Goal: Information Seeking & Learning: Check status

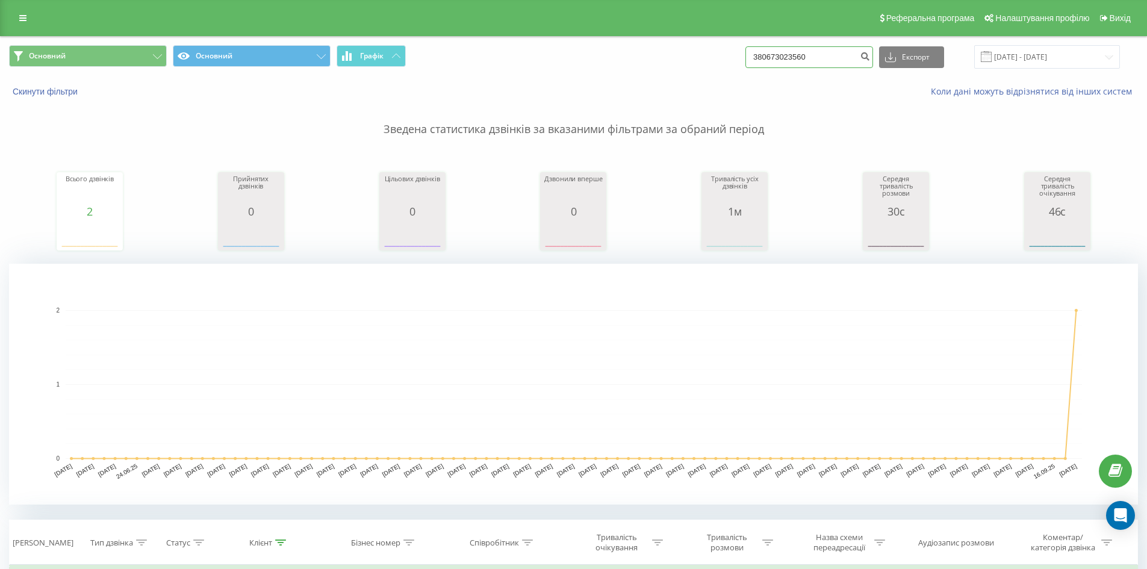
drag, startPoint x: 836, startPoint y: 58, endPoint x: 808, endPoint y: 71, distance: 31.3
click at [494, 54] on div "Основний Основний Графік 380673023560 Експорт .csv .xls .xlsx 18.06.2025 - 18.0…" at bounding box center [573, 56] width 1129 height 23
click at [870, 55] on icon "submit" at bounding box center [865, 54] width 10 height 7
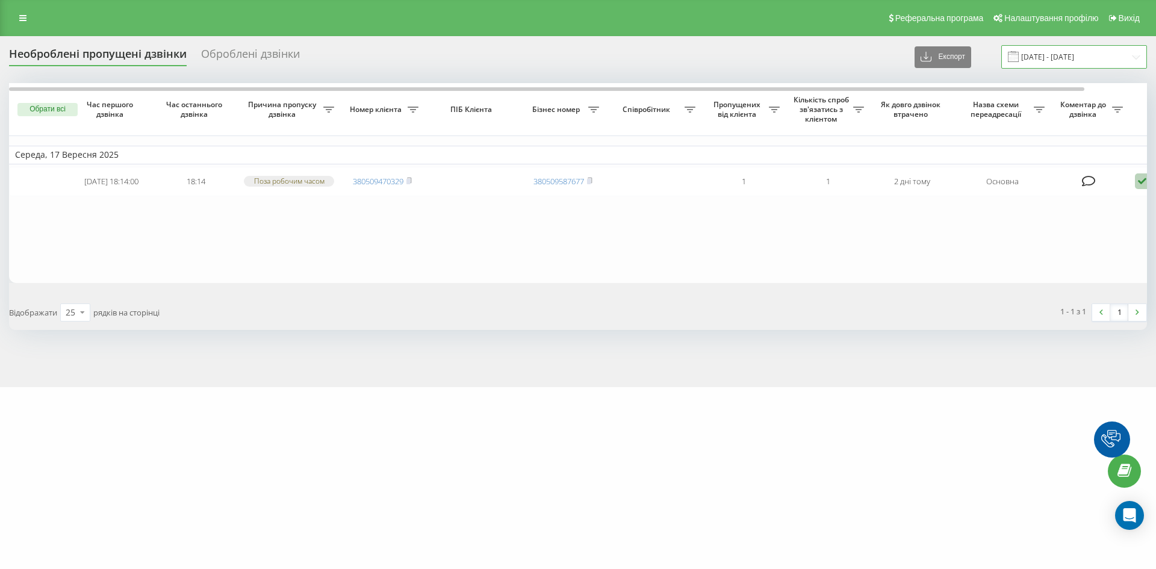
click at [1070, 51] on input "18.08.2025 - 18.09.2025" at bounding box center [1074, 56] width 146 height 23
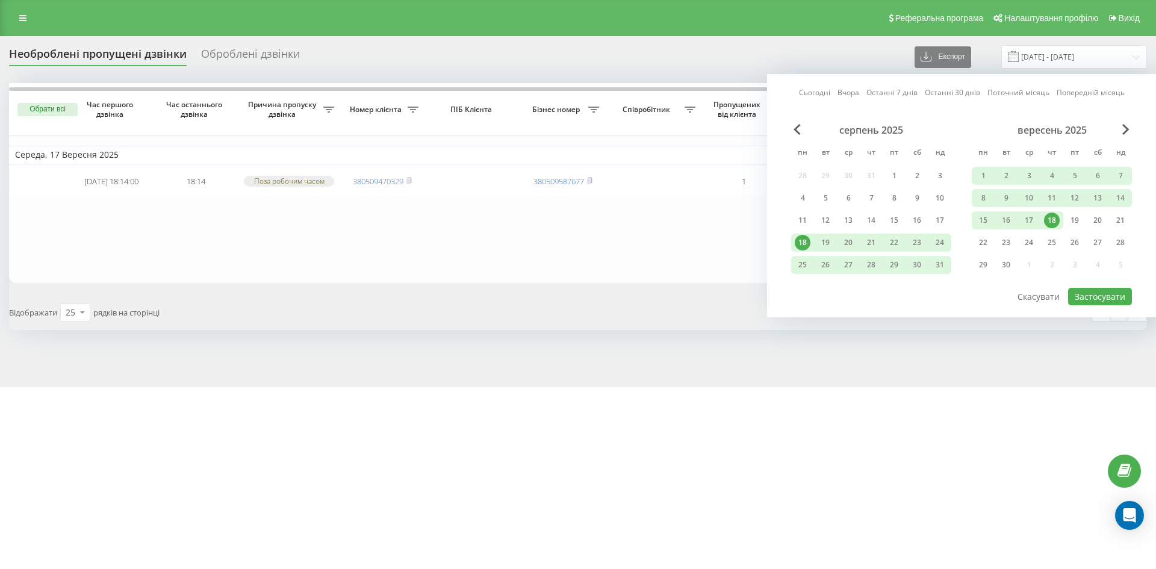
click at [897, 90] on link "Останні 7 днів" at bounding box center [892, 92] width 51 height 11
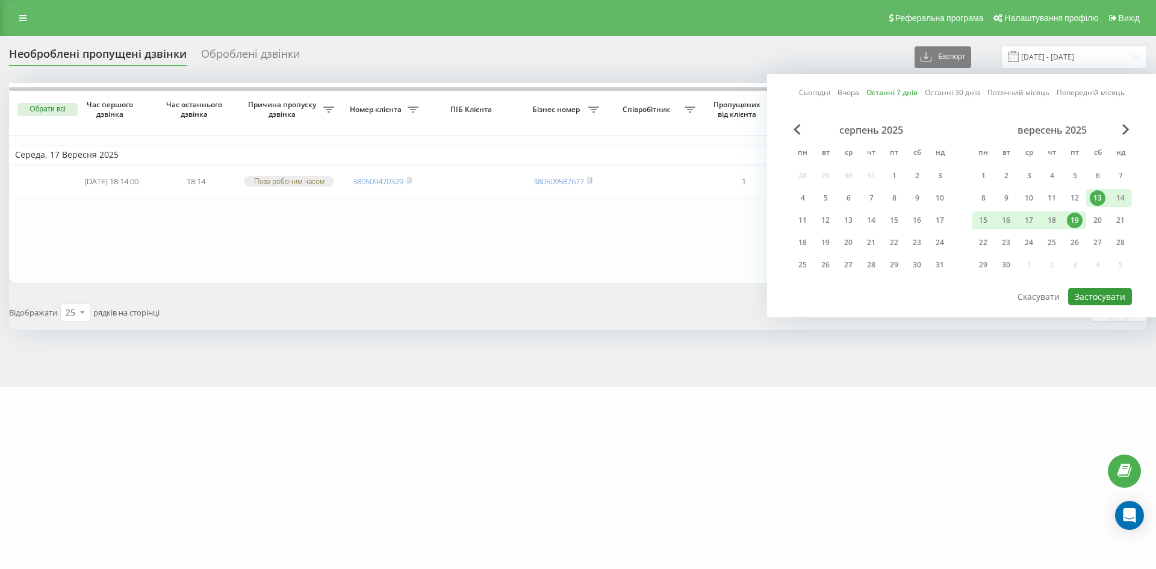
click at [1112, 297] on button "Застосувати" at bounding box center [1100, 296] width 64 height 17
type input "[DATE] - [DATE]"
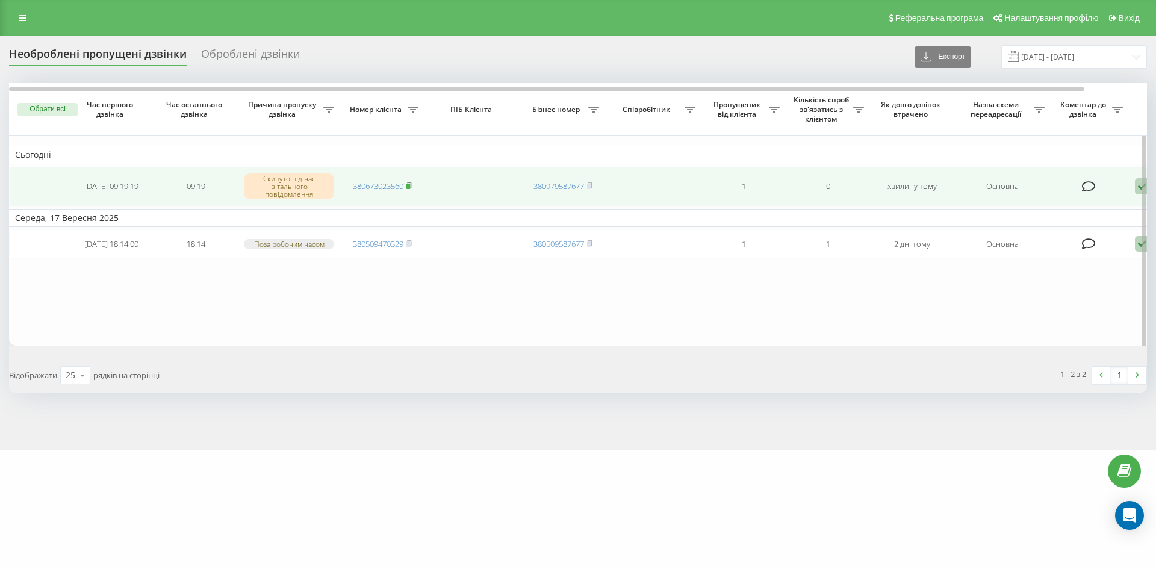
click at [412, 185] on icon at bounding box center [408, 185] width 5 height 7
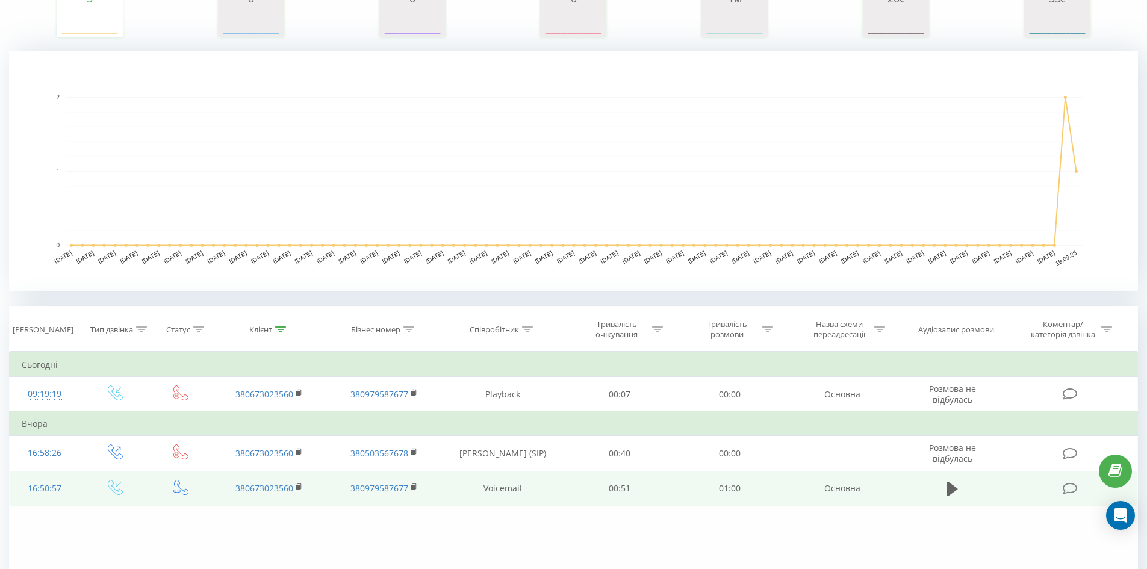
scroll to position [312, 0]
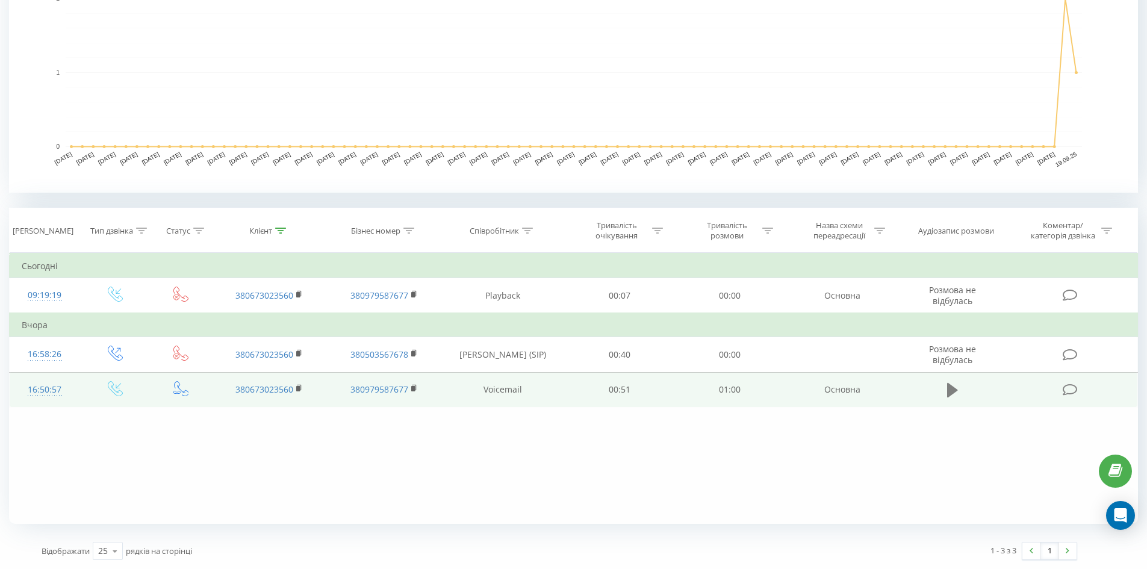
click at [947, 398] on icon at bounding box center [952, 390] width 11 height 17
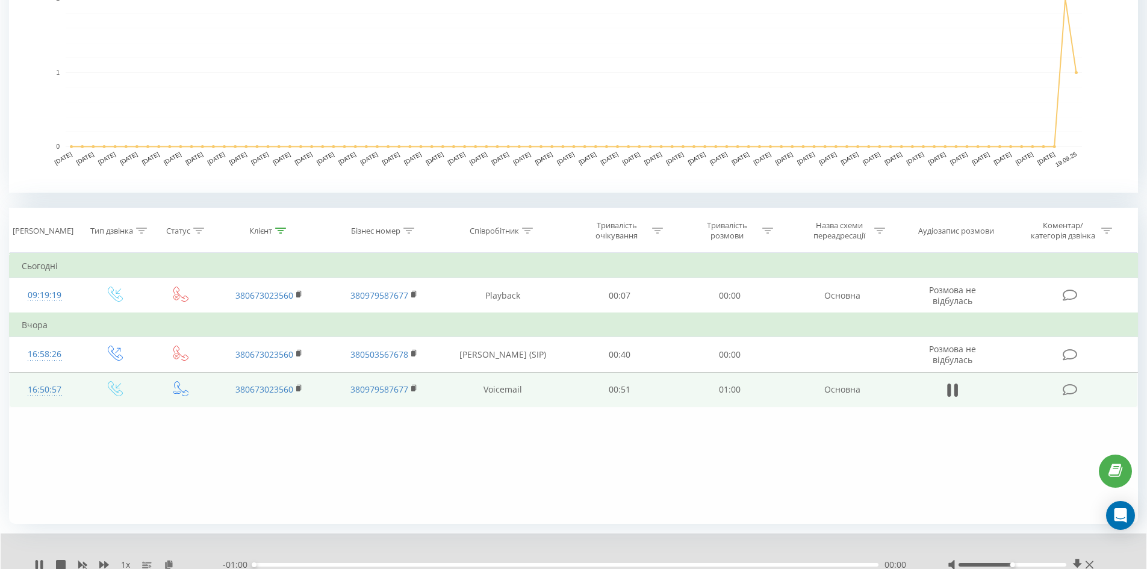
click at [347, 566] on div "00:00" at bounding box center [566, 565] width 625 height 4
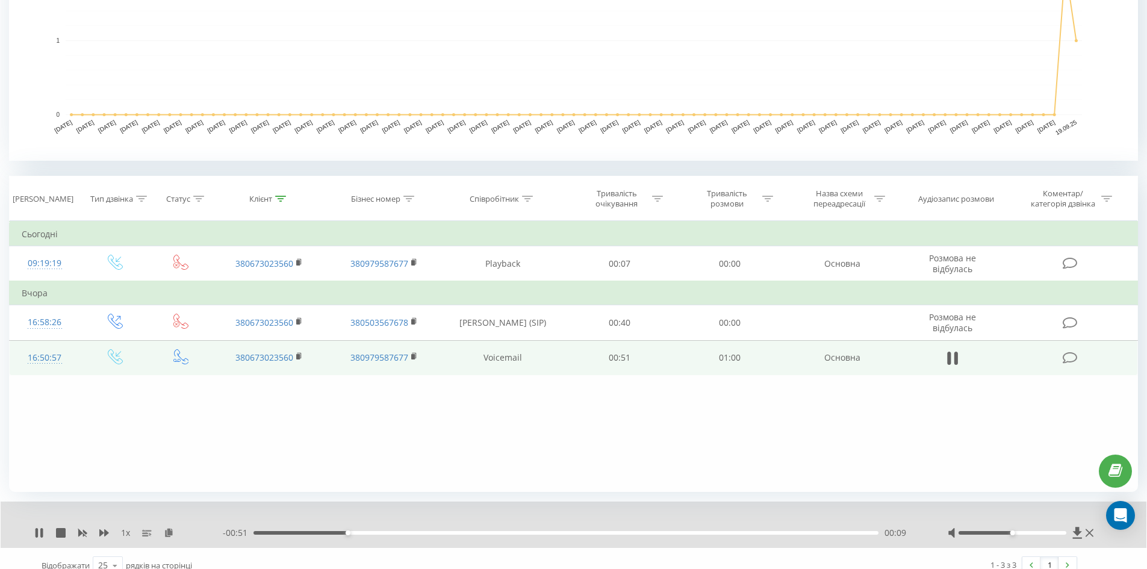
scroll to position [358, 0]
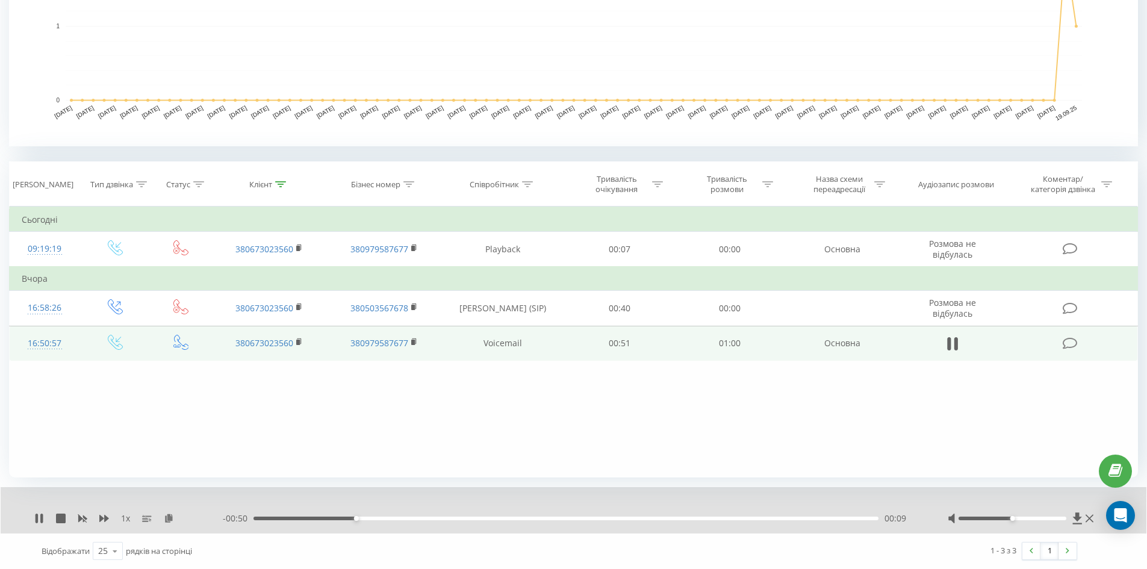
click at [549, 519] on div "- 00:50 00:09 00:09" at bounding box center [570, 518] width 695 height 12
click at [534, 518] on div "00:27" at bounding box center [566, 519] width 625 height 4
click at [950, 347] on icon at bounding box center [949, 343] width 4 height 13
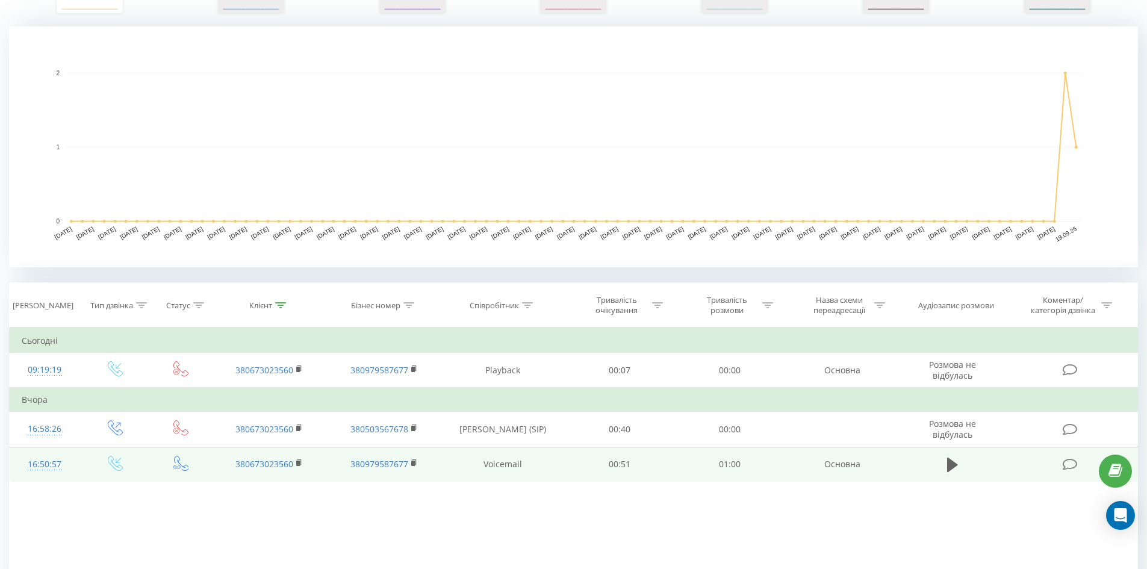
scroll to position [0, 0]
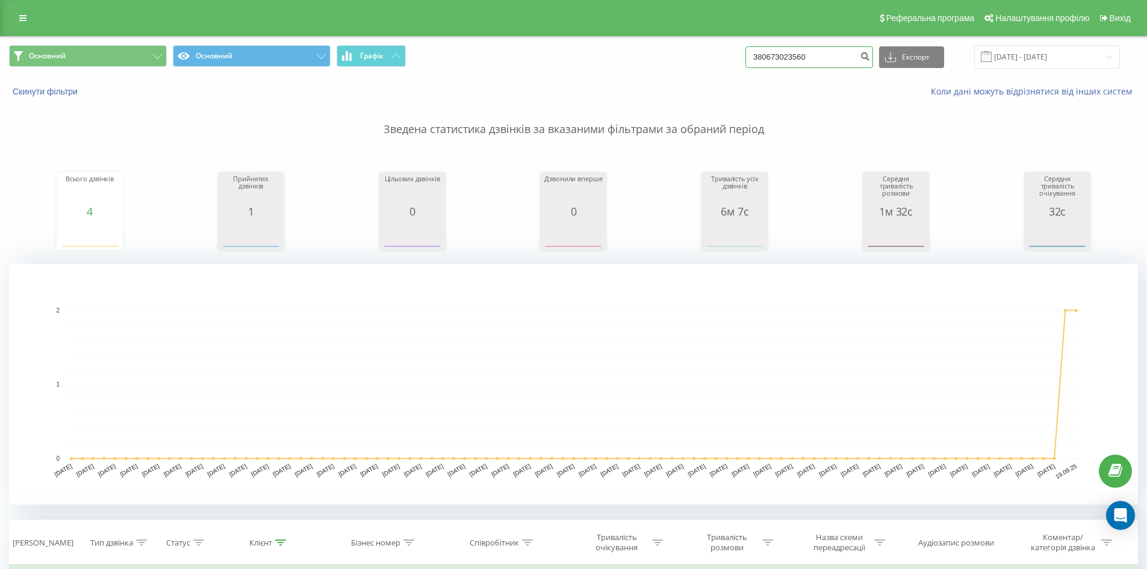
drag, startPoint x: 844, startPoint y: 48, endPoint x: 502, endPoint y: 28, distance: 343.2
click at [498, 29] on div "Реферальна програма Налаштування профілю Вихід Основний Основний Графік 3806730…" at bounding box center [573, 440] width 1147 height 881
paste input "0932353457"
type input "0932353457"
click at [870, 58] on icon "submit" at bounding box center [865, 54] width 10 height 7
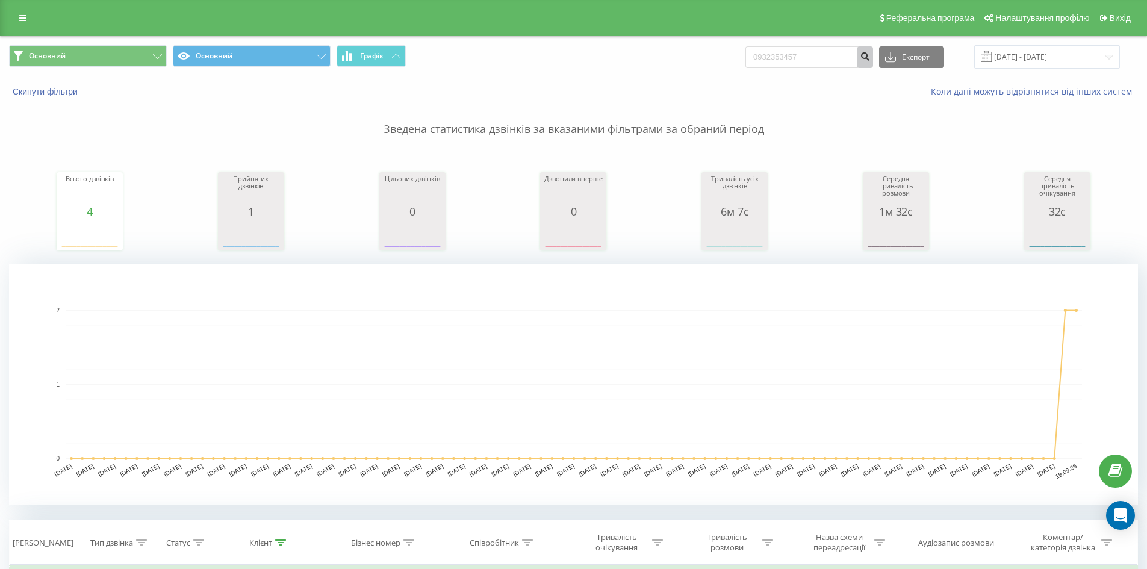
scroll to position [148, 0]
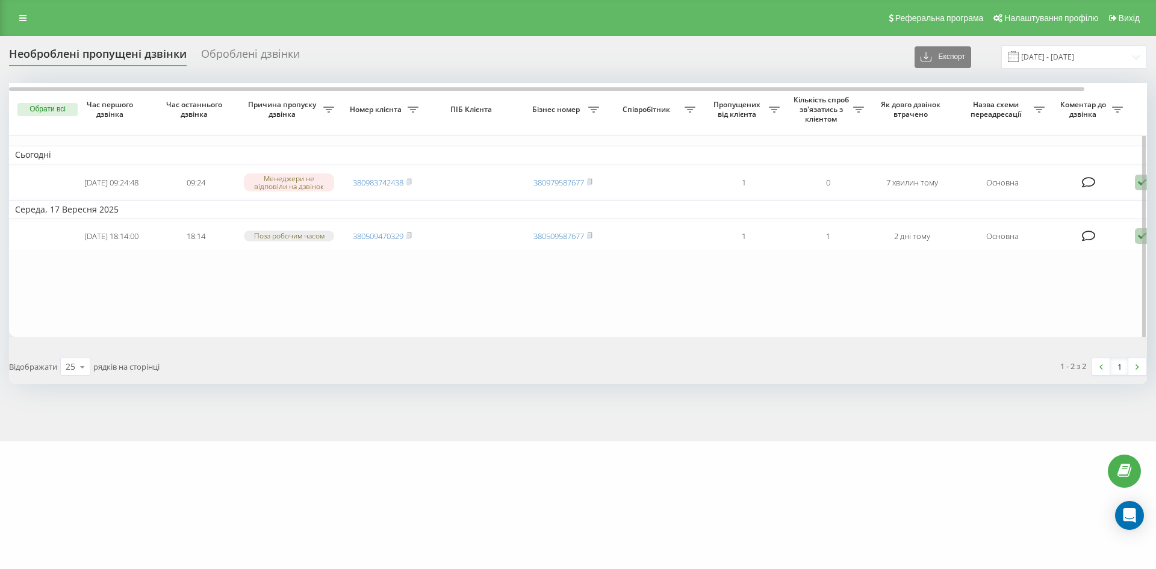
click at [70, 305] on table "Сьогодні [DATE] 09:24:48 09:24 Менеджери не відповіли на дзвінок 380983742438 3…" at bounding box center [611, 210] width 1204 height 254
click at [221, 63] on div "Оброблені дзвінки" at bounding box center [250, 57] width 99 height 19
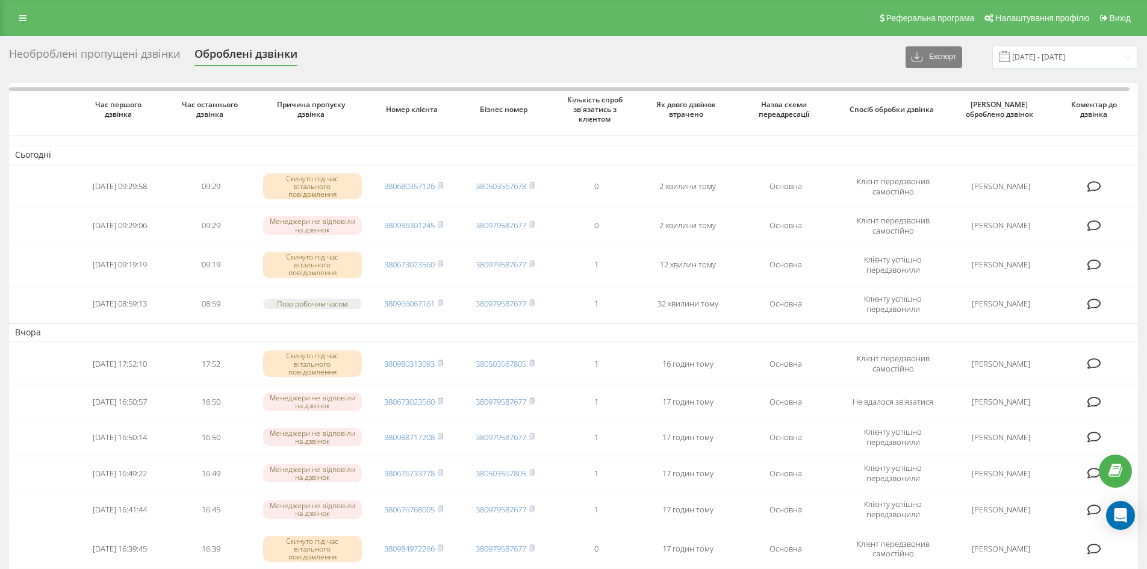
click at [163, 49] on div "Необроблені пропущені дзвінки" at bounding box center [94, 57] width 171 height 19
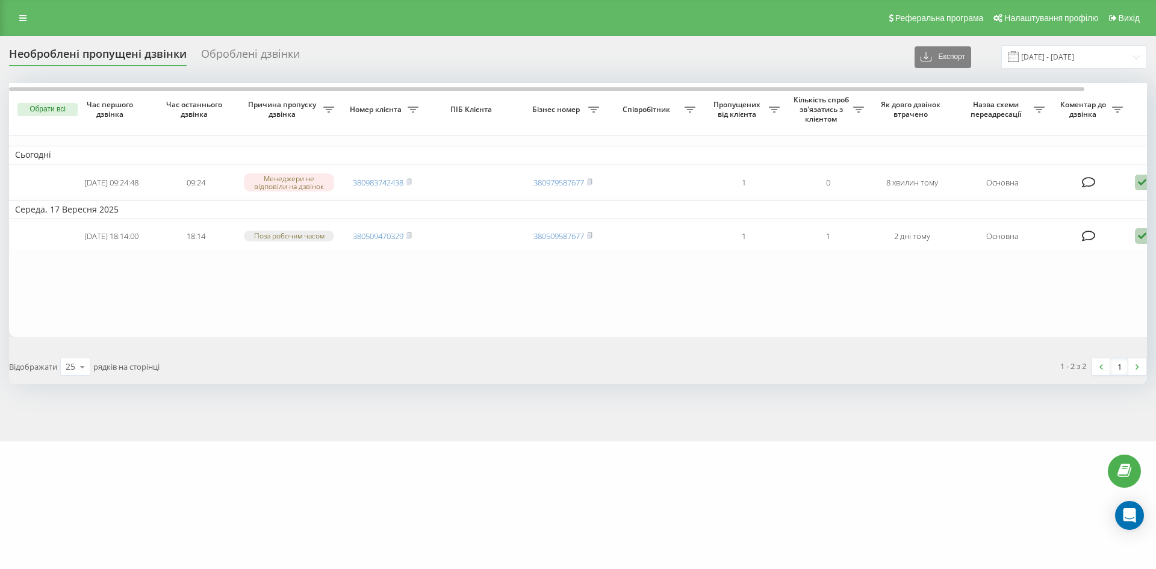
click at [288, 59] on div "Оброблені дзвінки" at bounding box center [250, 57] width 99 height 19
click at [264, 46] on div "Необроблені пропущені дзвінки Оброблені дзвінки Експорт .csv .xlsx [DATE] - [DA…" at bounding box center [578, 56] width 1138 height 23
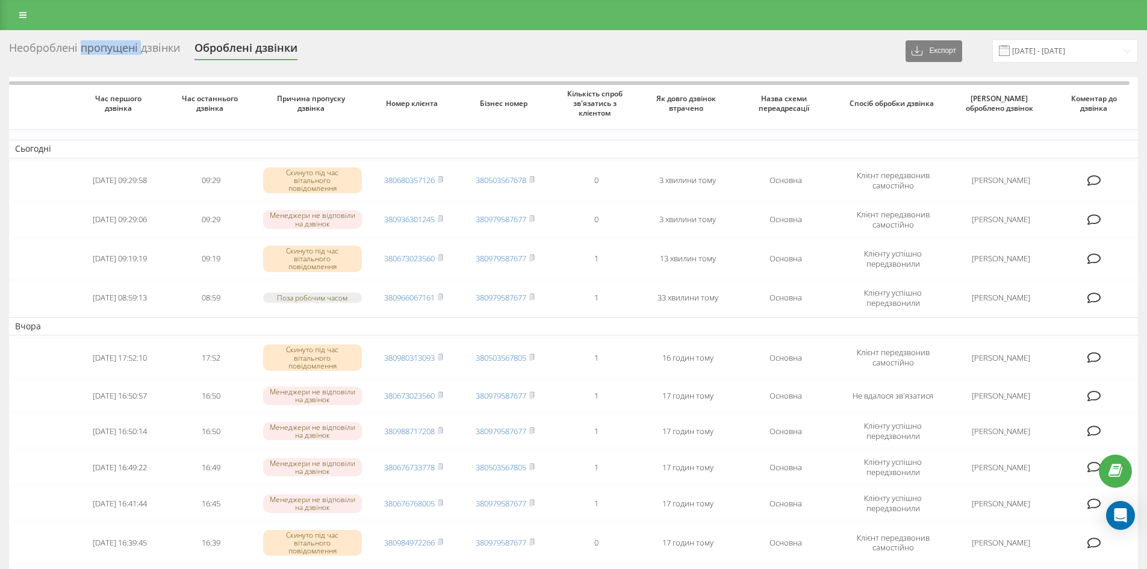
click at [133, 60] on div "Необроблені пропущені дзвінки Оброблені дзвінки Експорт .csv .xlsx [DATE] - [DA…" at bounding box center [573, 50] width 1129 height 23
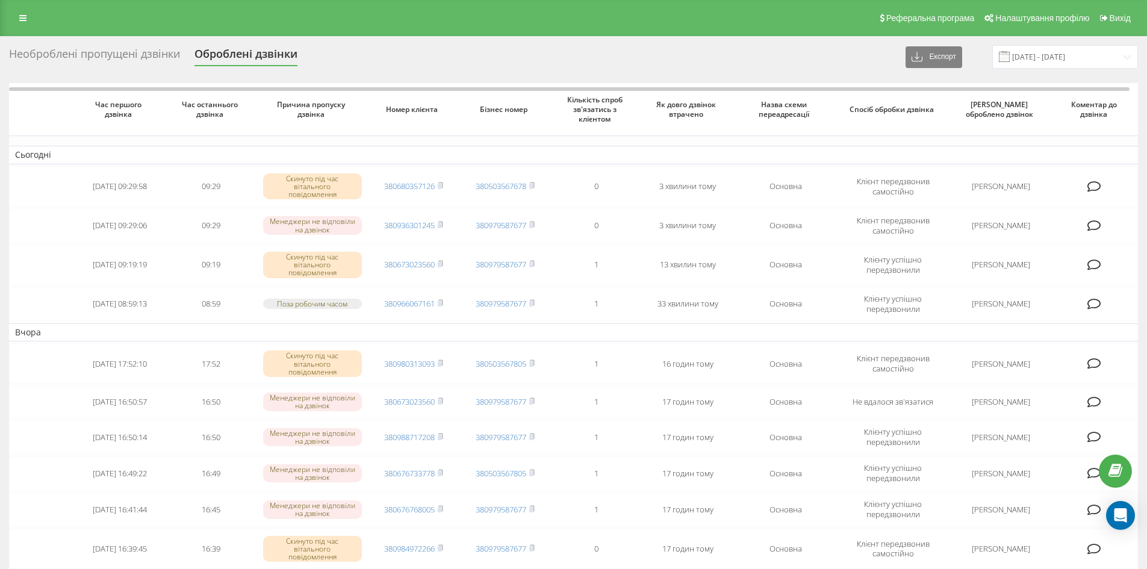
click at [142, 69] on div "Необроблені пропущені дзвінки Оброблені дзвінки Експорт .csv .xlsx 19.08.2025 -…" at bounding box center [573, 397] width 1129 height 705
click at [138, 58] on div "Необроблені пропущені дзвінки" at bounding box center [94, 57] width 171 height 19
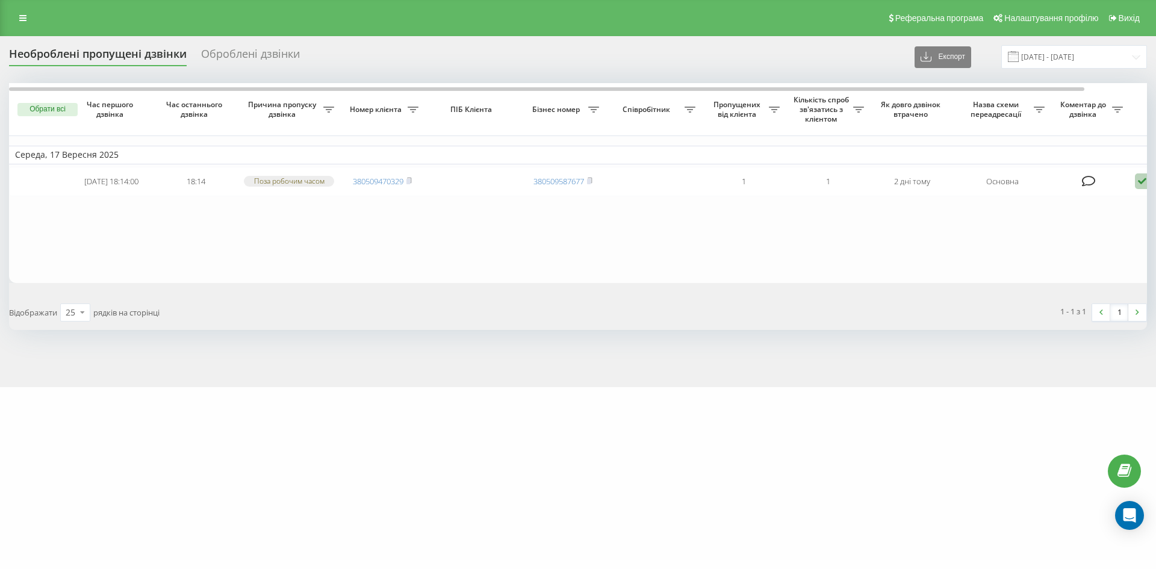
drag, startPoint x: 260, startPoint y: 54, endPoint x: 252, endPoint y: 55, distance: 7.3
click at [260, 54] on div "Оброблені дзвінки" at bounding box center [250, 57] width 99 height 19
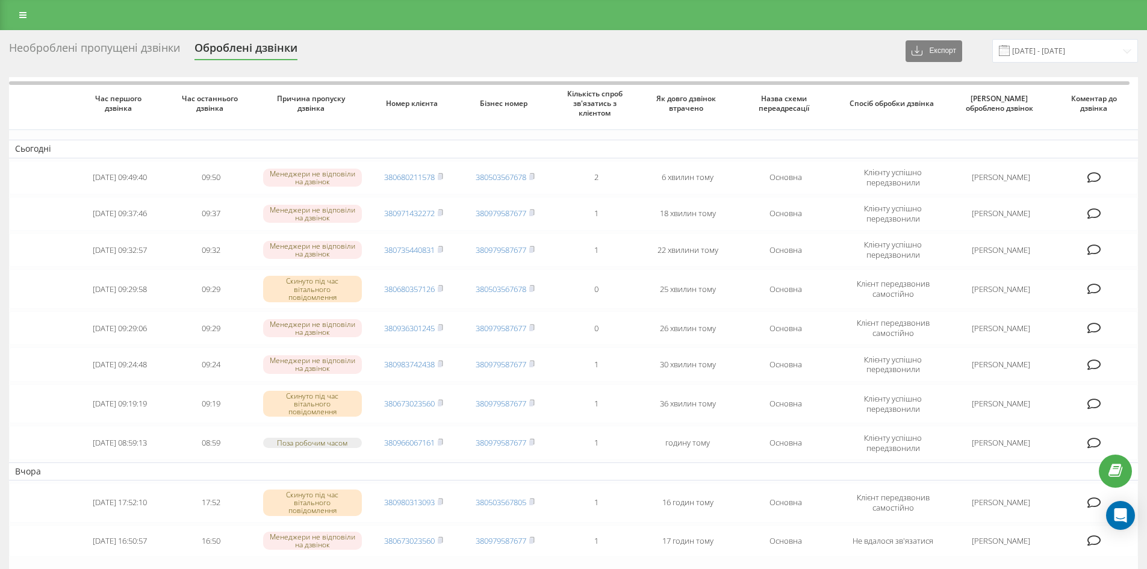
click at [145, 54] on div "Необроблені пропущені дзвінки" at bounding box center [94, 51] width 171 height 19
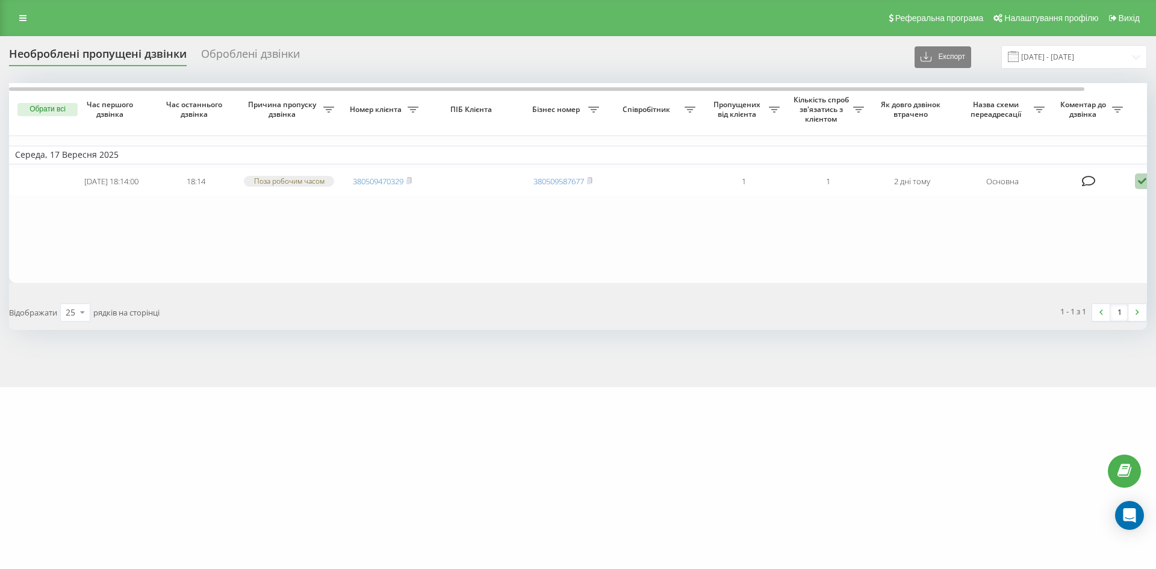
click at [234, 50] on div "Оброблені дзвінки" at bounding box center [250, 57] width 99 height 19
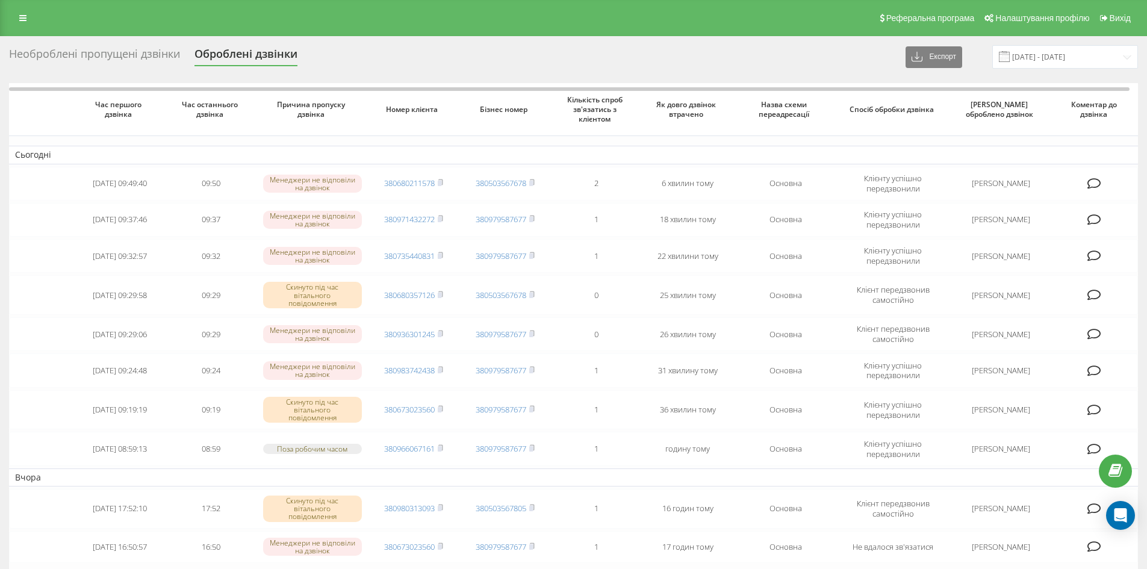
click at [135, 51] on div "Необроблені пропущені дзвінки" at bounding box center [94, 57] width 171 height 19
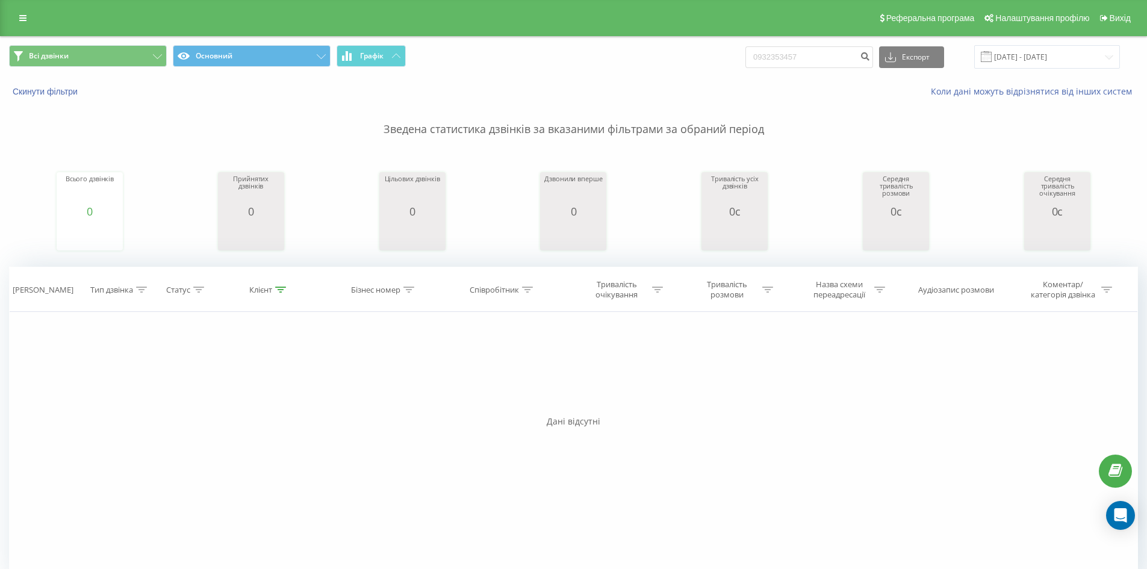
scroll to position [24, 0]
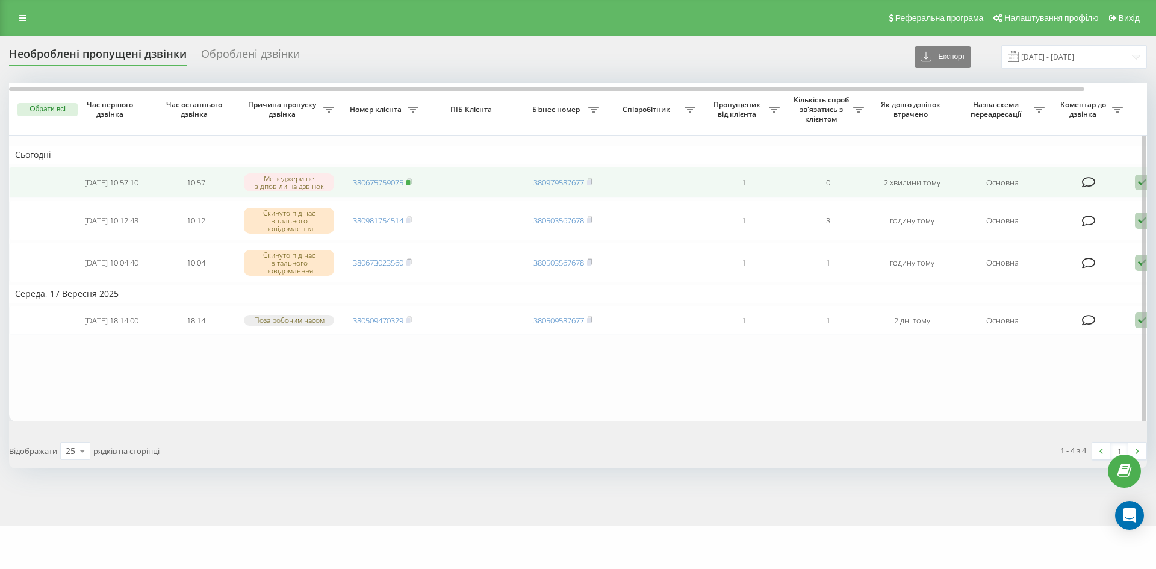
click at [410, 184] on rect at bounding box center [408, 182] width 4 height 5
